Goal: Transaction & Acquisition: Purchase product/service

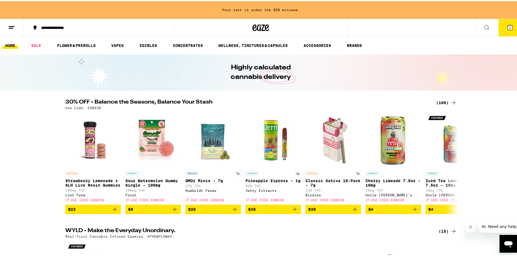
click at [484, 26] on icon at bounding box center [486, 26] width 4 height 4
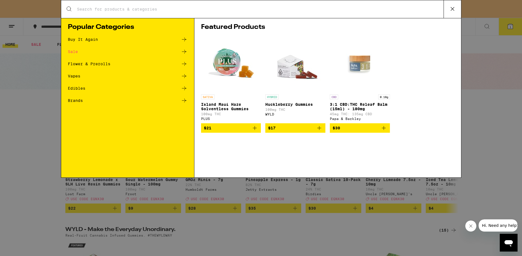
click at [164, 10] on input "Search for Products" at bounding box center [260, 9] width 366 height 5
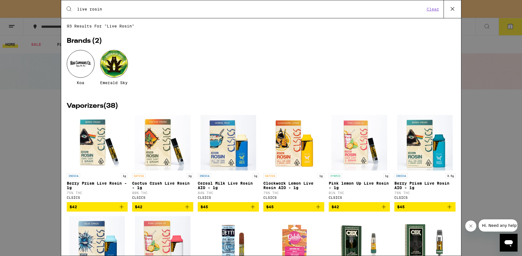
type input "live rosin"
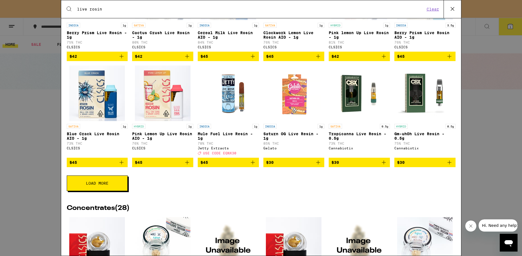
scroll to position [200, 0]
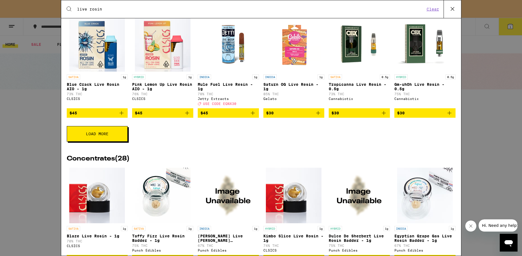
click at [88, 142] on button "Load More" at bounding box center [97, 134] width 61 height 16
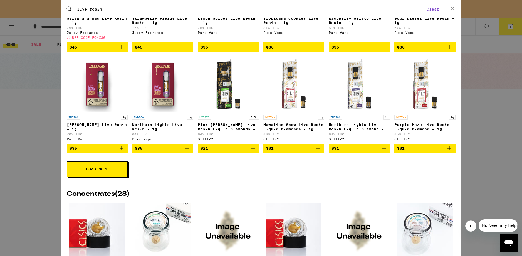
scroll to position [400, 0]
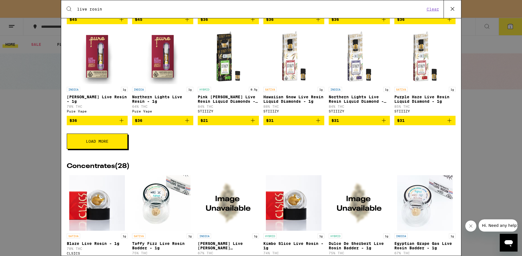
click at [90, 143] on span "Load More" at bounding box center [97, 141] width 23 height 4
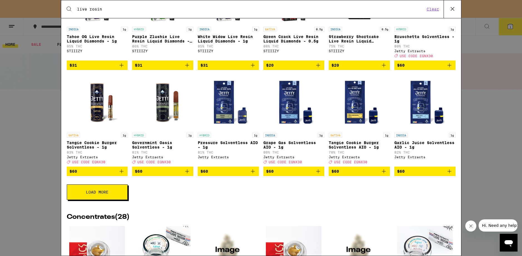
scroll to position [600, 0]
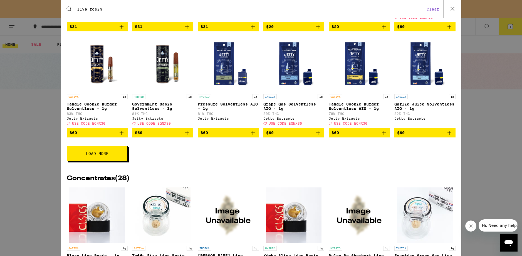
click at [104, 111] on p "Tangie Cookie Burger Solventless - 1g" at bounding box center [97, 106] width 61 height 9
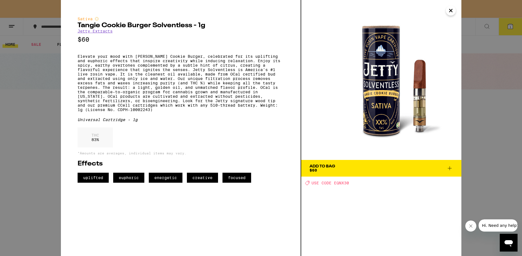
click at [451, 169] on icon at bounding box center [449, 168] width 7 height 7
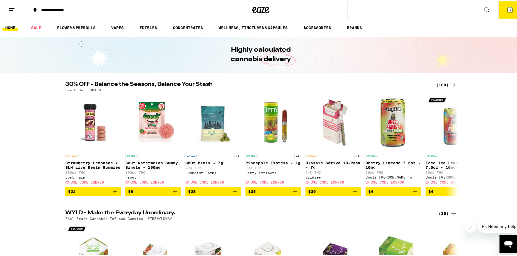
click at [437, 11] on div "**********" at bounding box center [261, 9] width 522 height 18
click at [450, 6] on div "**********" at bounding box center [261, 9] width 522 height 18
click at [368, 10] on div "**********" at bounding box center [261, 9] width 522 height 18
click at [11, 123] on div "30% OFF - Balance the Seasons, Balance Your Stash (100) Use Code: EQNX30 SATIVA…" at bounding box center [261, 138] width 522 height 115
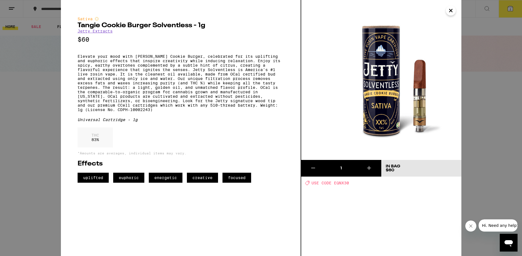
click at [450, 11] on icon "Close" at bounding box center [450, 10] width 3 height 3
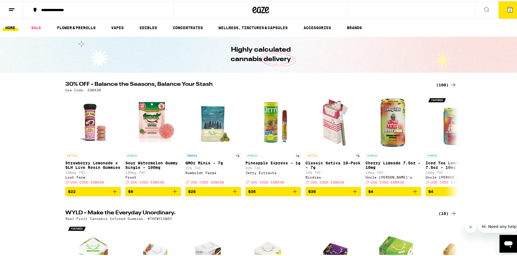
click at [364, 9] on div "**********" at bounding box center [261, 9] width 522 height 18
click at [450, 148] on icon at bounding box center [453, 144] width 7 height 7
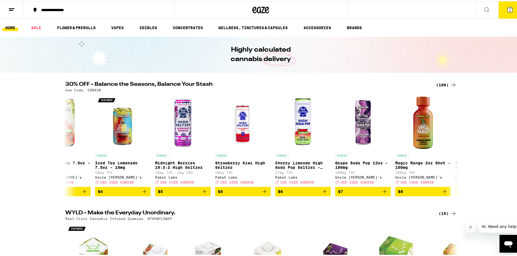
scroll to position [0, 331]
click at [467, 7] on div "**********" at bounding box center [261, 9] width 522 height 18
click at [485, 9] on icon at bounding box center [486, 8] width 7 height 7
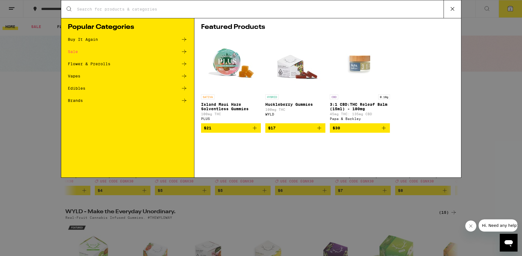
click at [130, 11] on input "Search for Products" at bounding box center [260, 9] width 366 height 5
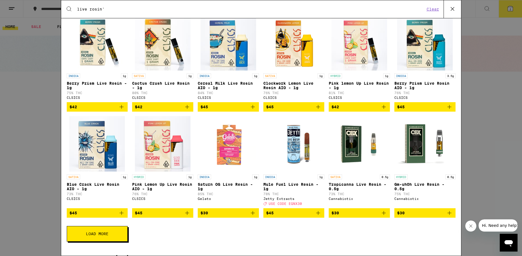
scroll to position [200, 0]
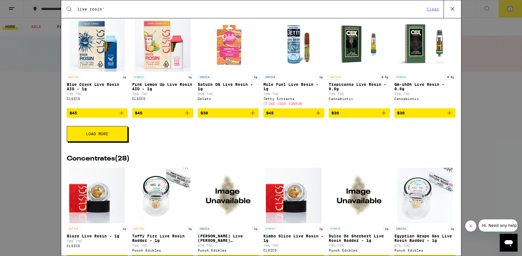
type input "live rosin'"
click at [108, 136] on span "Load More" at bounding box center [97, 134] width 23 height 4
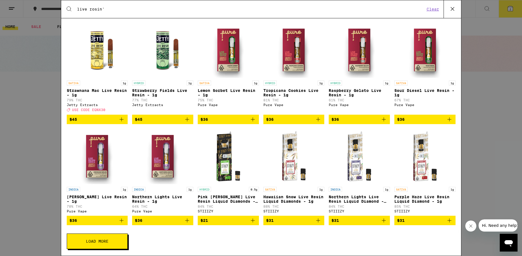
scroll to position [400, 0]
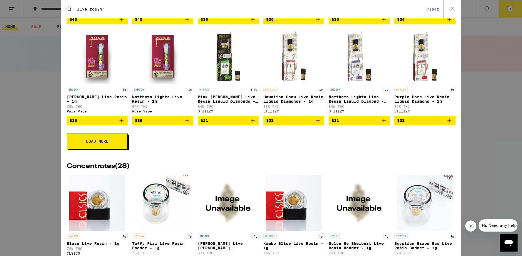
click at [103, 143] on span "Load More" at bounding box center [97, 141] width 23 height 4
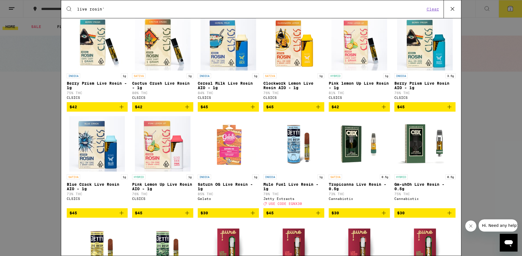
scroll to position [0, 0]
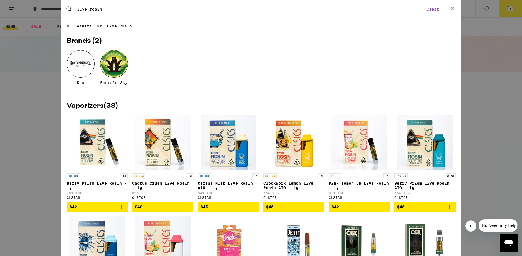
click at [185, 210] on icon "Add to bag" at bounding box center [187, 207] width 7 height 7
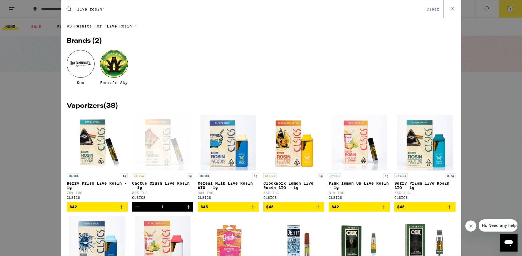
scroll to position [100, 0]
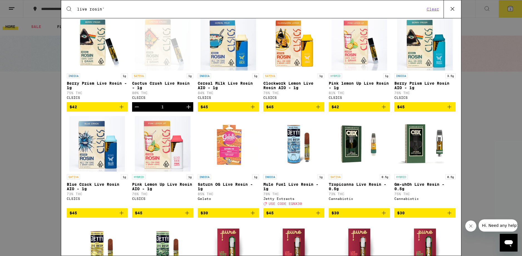
click at [165, 40] on div "Open page for Cactus Crush Live Rosin - 1g from CLSICS" at bounding box center [163, 43] width 56 height 56
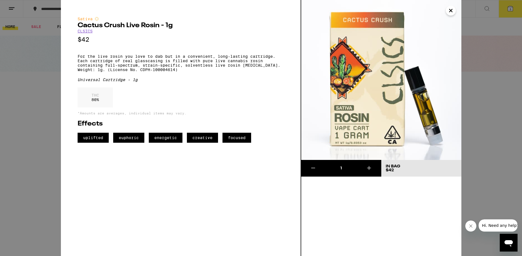
click at [450, 12] on icon "Close" at bounding box center [450, 10] width 7 height 8
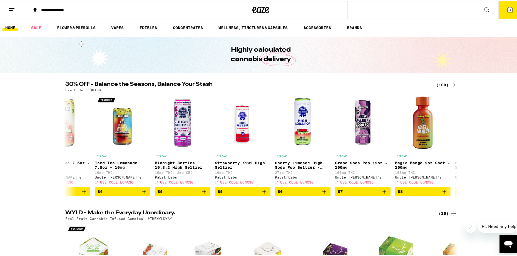
click at [483, 11] on icon at bounding box center [486, 8] width 7 height 7
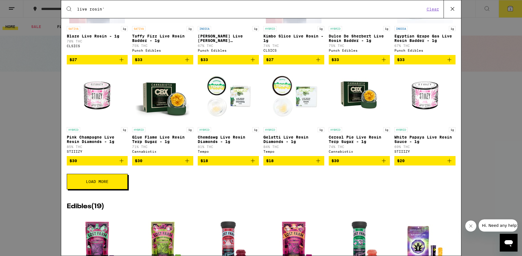
scroll to position [500, 0]
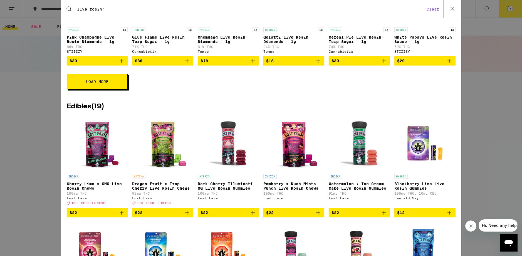
click at [98, 89] on button "Load More" at bounding box center [97, 82] width 61 height 16
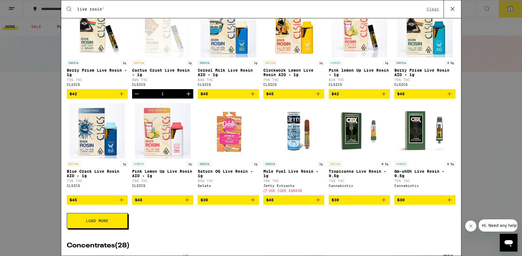
scroll to position [100, 0]
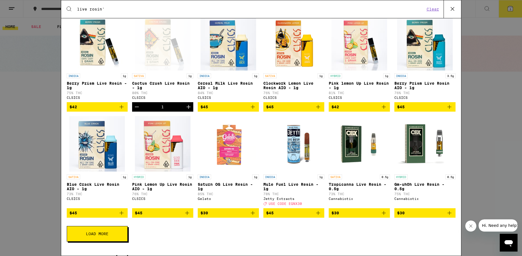
click at [93, 242] on button "Load More" at bounding box center [97, 234] width 61 height 16
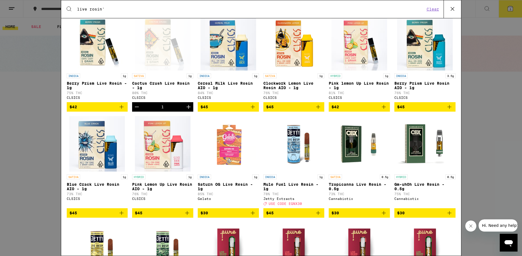
click at [121, 216] on icon "Add to bag" at bounding box center [121, 213] width 7 height 7
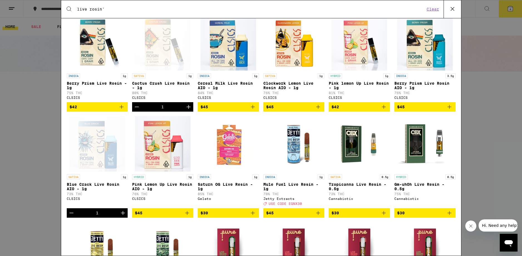
click at [316, 110] on icon "Add to bag" at bounding box center [318, 107] width 7 height 7
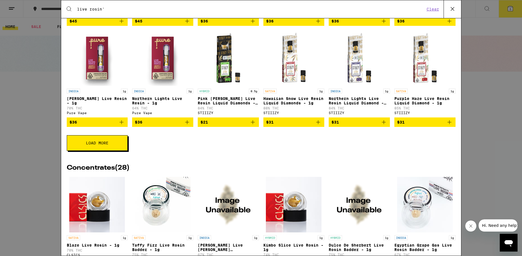
scroll to position [400, 0]
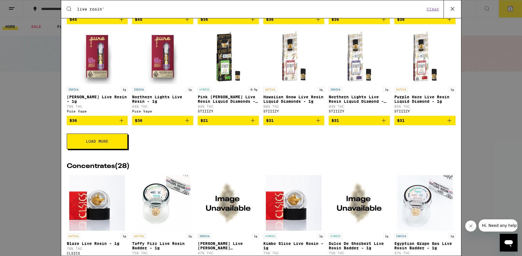
click at [108, 149] on button "Load More" at bounding box center [97, 142] width 61 height 16
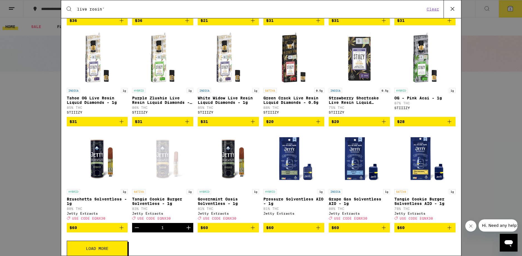
scroll to position [600, 0]
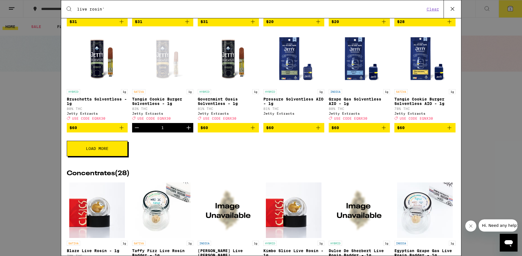
click at [446, 131] on icon "Add to bag" at bounding box center [449, 127] width 7 height 7
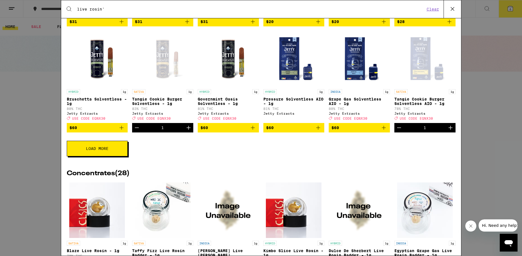
click at [136, 131] on icon "Decrement" at bounding box center [136, 127] width 7 height 7
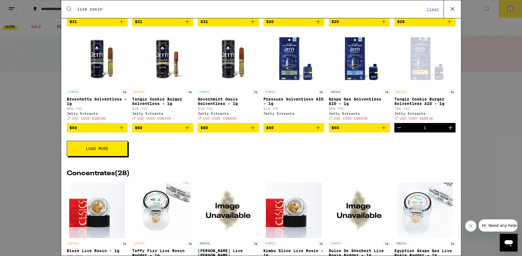
click at [187, 131] on icon "Add to bag" at bounding box center [187, 127] width 7 height 7
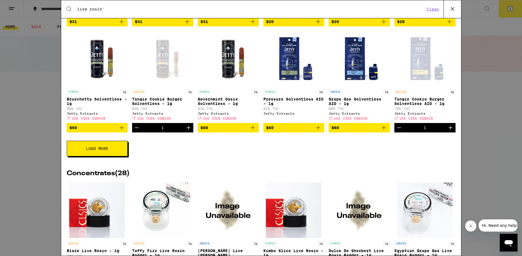
click at [101, 151] on span "Load More" at bounding box center [97, 149] width 23 height 4
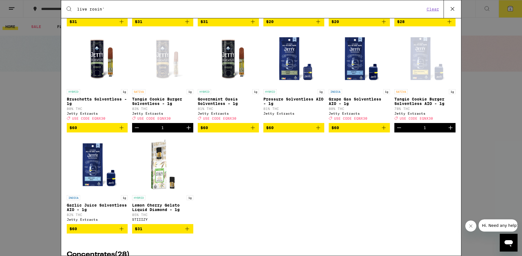
click at [448, 8] on icon at bounding box center [452, 9] width 8 height 8
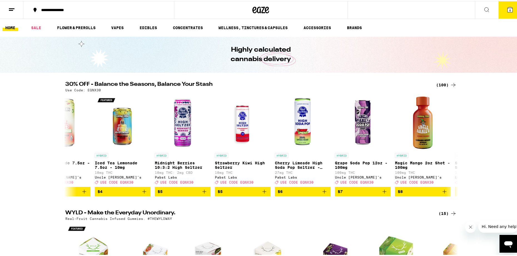
click at [507, 7] on icon at bounding box center [509, 8] width 5 height 5
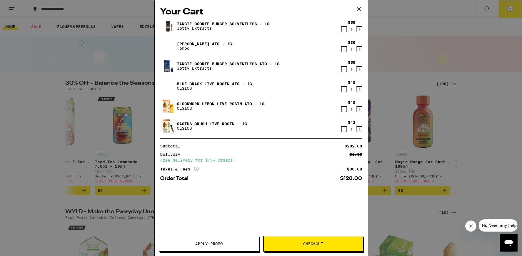
scroll to position [0, 331]
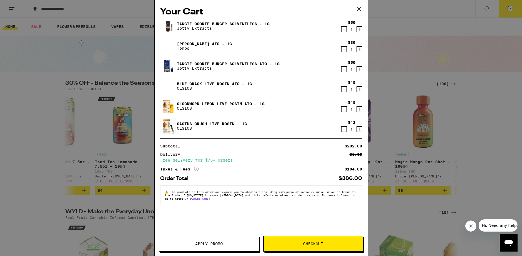
click at [343, 49] on icon "Decrement" at bounding box center [343, 49] width 5 height 7
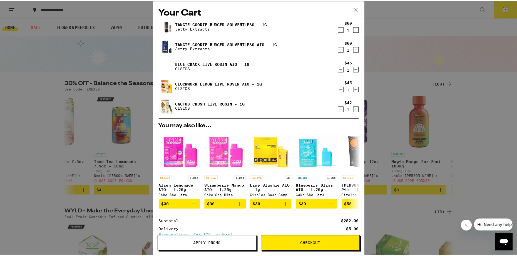
scroll to position [60, 0]
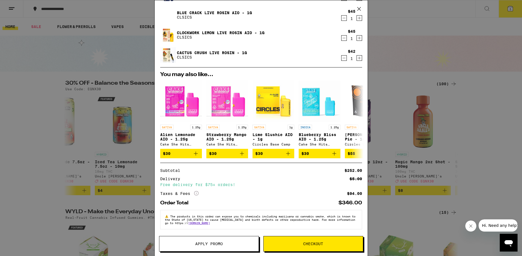
click at [216, 245] on span "Apply Promo" at bounding box center [209, 244] width 28 height 4
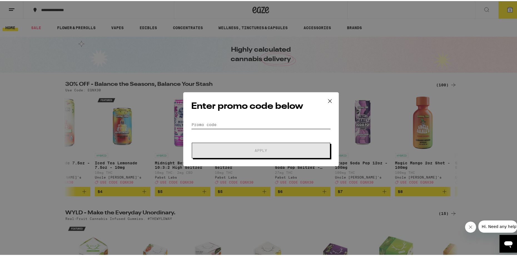
click at [236, 123] on input "Promo Code" at bounding box center [260, 123] width 139 height 8
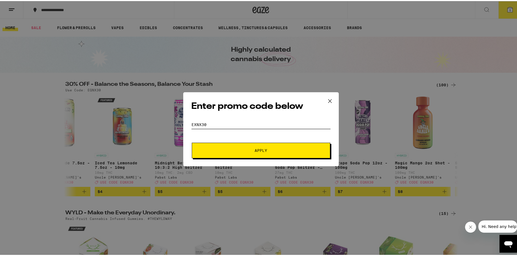
click at [192, 142] on button "Apply" at bounding box center [261, 150] width 138 height 16
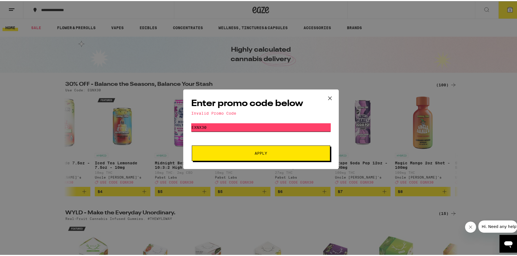
click at [193, 126] on input "exnx30" at bounding box center [260, 126] width 139 height 8
type input "eqnx30"
click at [225, 147] on button "Apply" at bounding box center [261, 152] width 138 height 16
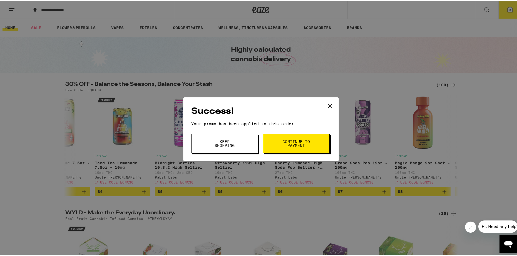
click at [242, 142] on button "Keep Shopping" at bounding box center [224, 142] width 67 height 19
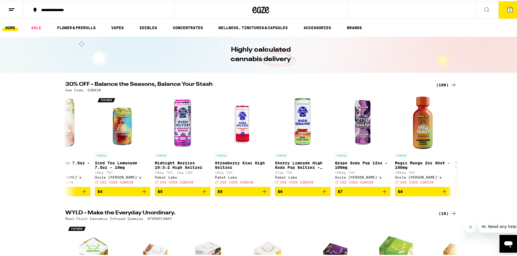
click at [507, 12] on icon at bounding box center [510, 8] width 7 height 7
